Goal: Navigation & Orientation: Find specific page/section

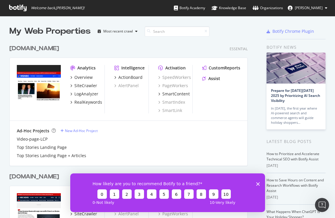
scroll to position [218, 335]
click at [112, 56] on div "[DOMAIN_NAME] Essential Analytics Overview SiteCrawler LogAnalyzer RealKeywords…" at bounding box center [130, 101] width 243 height 128
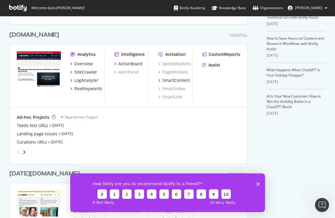
scroll to position [154, 0]
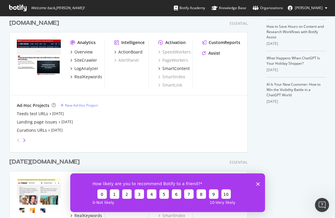
click at [25, 139] on icon "angle-right" at bounding box center [24, 140] width 3 height 5
click at [27, 139] on div "grid" at bounding box center [127, 139] width 226 height 12
click at [25, 139] on icon "angle-right" at bounding box center [24, 140] width 3 height 5
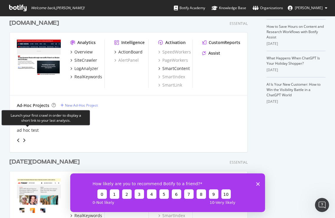
click at [33, 112] on div "Launch your first crawl in order to display a short link to your last analysis." at bounding box center [45, 117] width 89 height 15
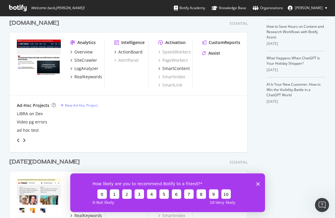
click at [82, 126] on div "LiBRA on Dev Video pg errors ad hoc test" at bounding box center [128, 122] width 223 height 22
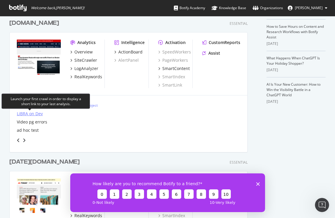
click at [35, 114] on div "LiBRA on Dev" at bounding box center [30, 114] width 26 height 6
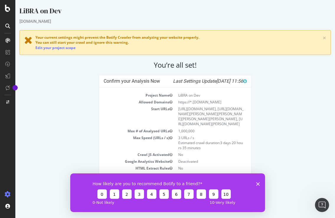
click at [35, 114] on div "Confirm your Analysis Now Last Settings Update [DATE] 11:56 Project Name LiBRA …" at bounding box center [175, 146] width 317 height 142
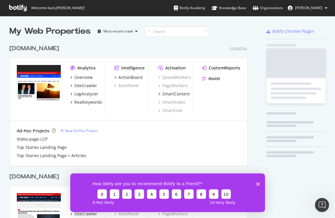
scroll to position [218, 335]
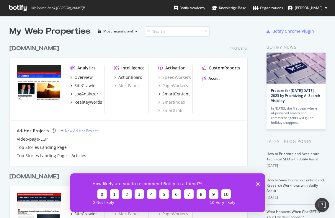
click at [11, 99] on div "Analytics Overview SiteCrawler LogAnalyzer RealKeywords Intelligence ActionBoar…" at bounding box center [129, 89] width 238 height 63
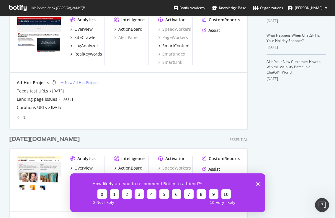
scroll to position [177, 0]
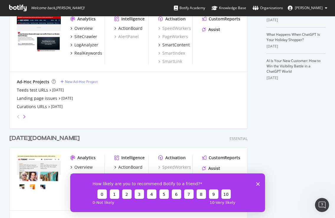
click at [24, 115] on icon "angle-right" at bounding box center [24, 116] width 3 height 5
click at [25, 116] on icon "angle-right" at bounding box center [24, 116] width 3 height 5
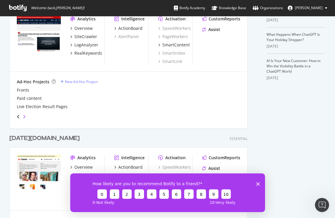
click at [25, 116] on icon "angle-right" at bounding box center [24, 116] width 3 height 5
click at [16, 116] on div "angle-left" at bounding box center [18, 116] width 8 height 9
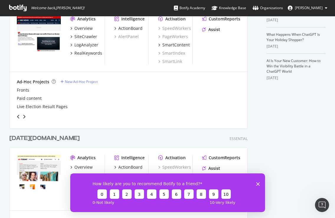
click at [16, 116] on div "angle-left" at bounding box center [18, 116] width 8 height 9
click at [58, 85] on div "Ad-Hoc Projects New Ad-Hoc Project LiBRA on Dev Video pg errors ad hoc test" at bounding box center [128, 100] width 223 height 43
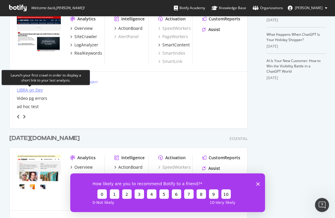
click at [39, 89] on div "LiBRA on Dev" at bounding box center [30, 90] width 26 height 6
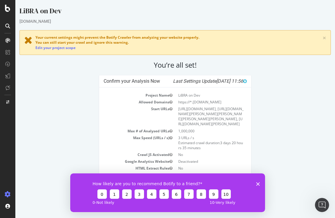
click at [40, 92] on div "Confirm your Analysis Now Last Settings Update [DATE] 11:56 Project Name LiBRA …" at bounding box center [175, 146] width 317 height 142
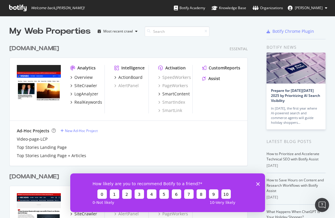
scroll to position [218, 335]
click at [10, 39] on div "[DOMAIN_NAME] Essential Analytics Overview SiteCrawler LogAnalyzer RealKeywords…" at bounding box center [130, 101] width 243 height 128
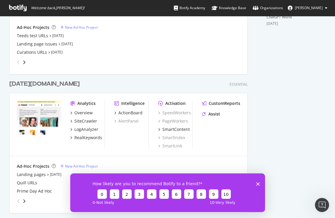
scroll to position [236, 0]
